Goal: Information Seeking & Learning: Learn about a topic

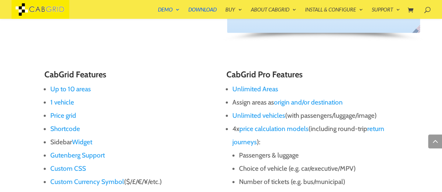
scroll to position [403, 0]
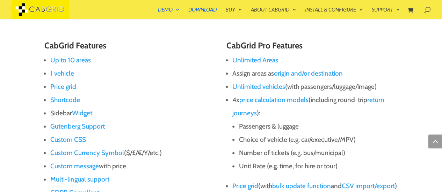
click at [70, 89] on link "Price grid" at bounding box center [63, 87] width 26 height 8
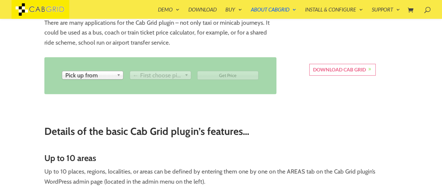
scroll to position [143, 0]
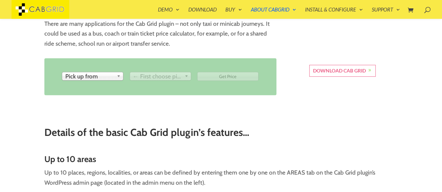
click at [154, 79] on span "← First choose pick up" at bounding box center [157, 76] width 49 height 8
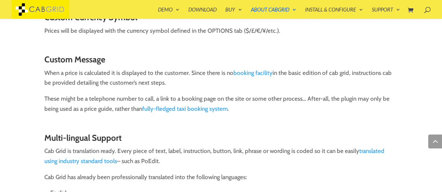
scroll to position [793, 0]
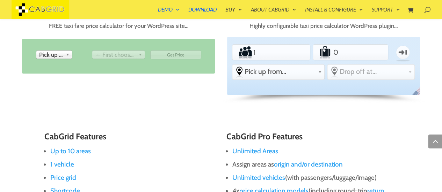
scroll to position [313, 0]
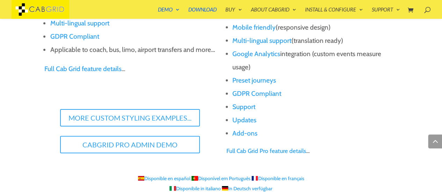
scroll to position [763, 0]
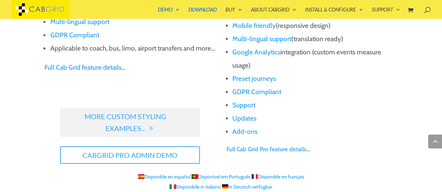
click at [147, 120] on link "More Custom Styling Examples..." at bounding box center [130, 122] width 140 height 29
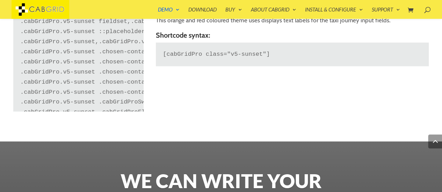
scroll to position [1507, 0]
